Goal: Find specific page/section: Find specific page/section

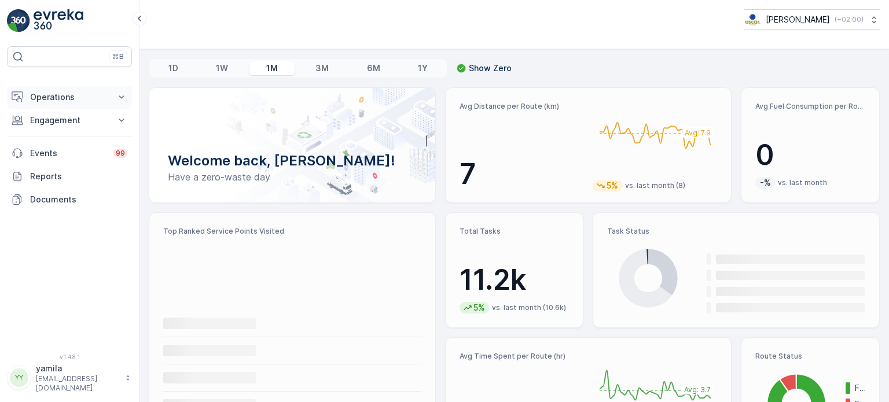
click at [58, 93] on p "Operations" at bounding box center [69, 97] width 79 height 12
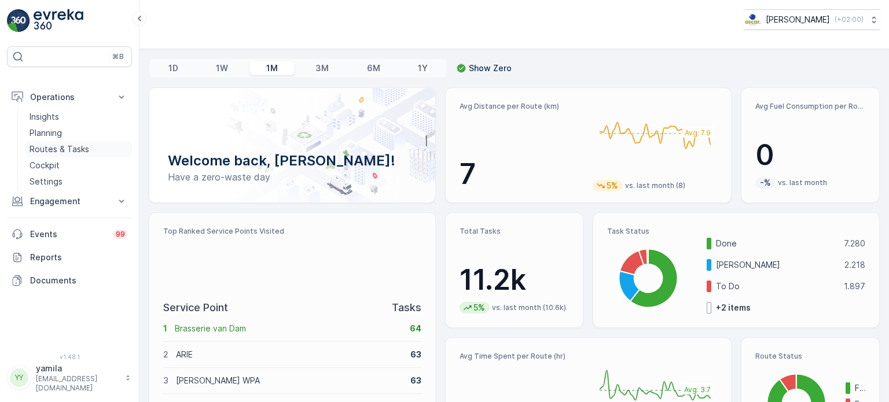
click at [71, 144] on p "Routes & Tasks" at bounding box center [60, 150] width 60 height 12
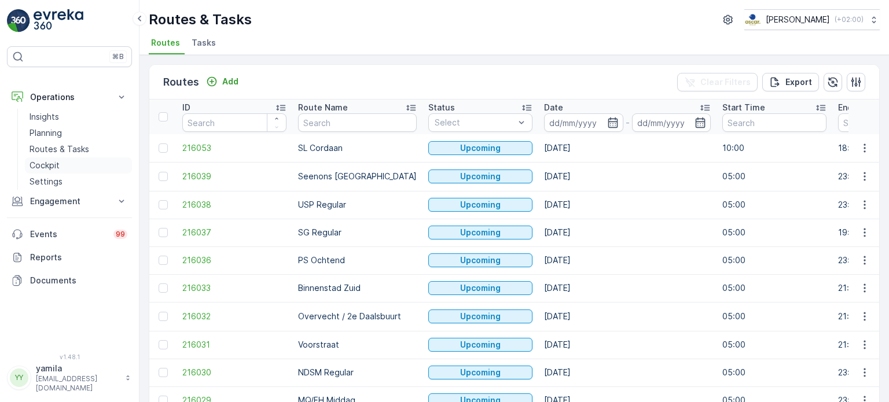
click at [62, 157] on link "Cockpit" at bounding box center [78, 165] width 107 height 16
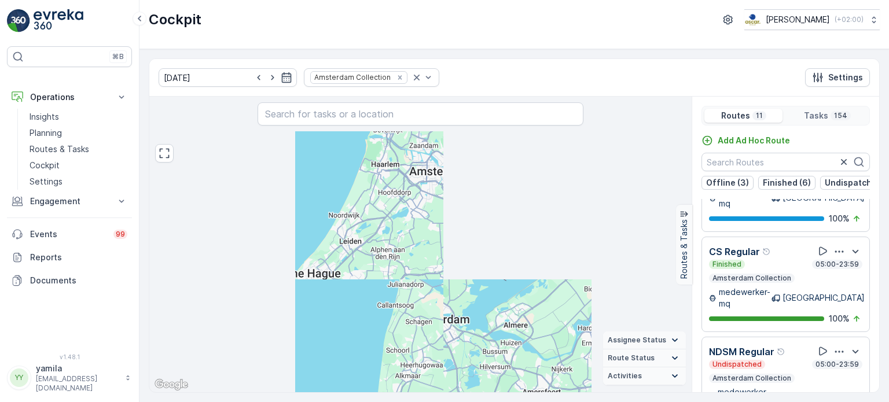
scroll to position [28, 0]
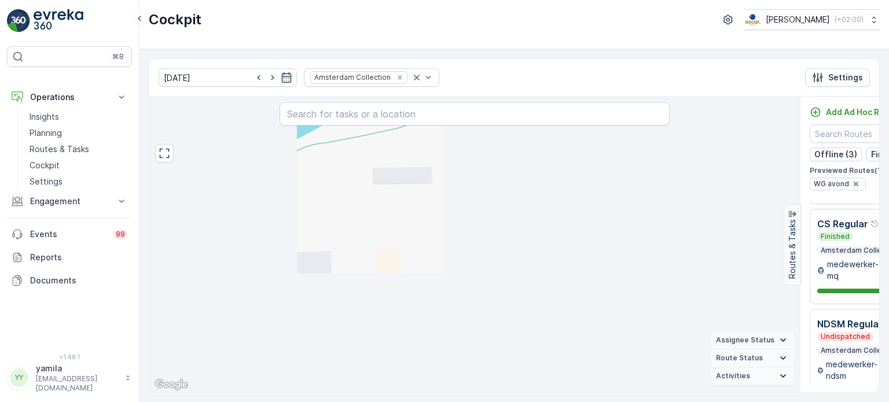
scroll to position [792, 0]
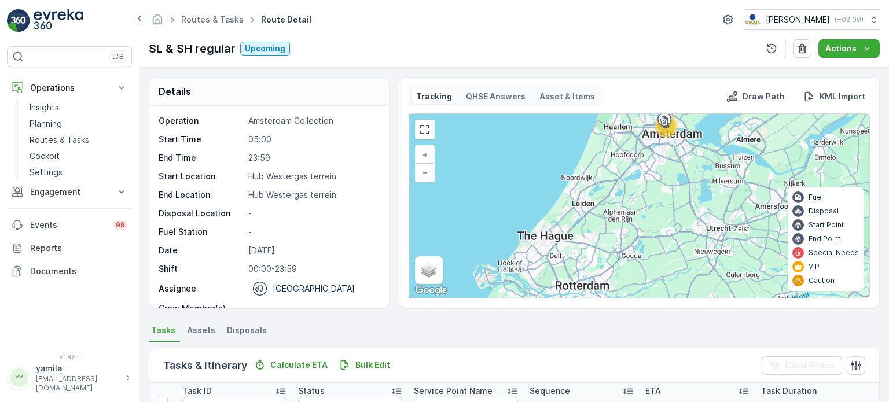
scroll to position [341, 0]
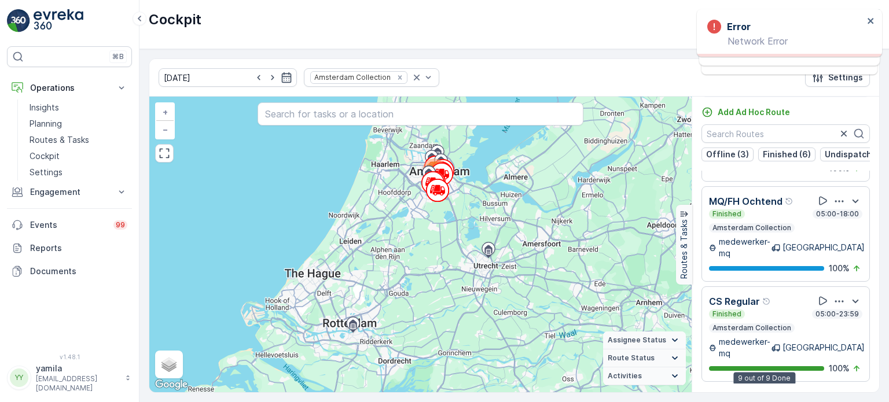
scroll to position [763, 0]
